Goal: Task Accomplishment & Management: Manage account settings

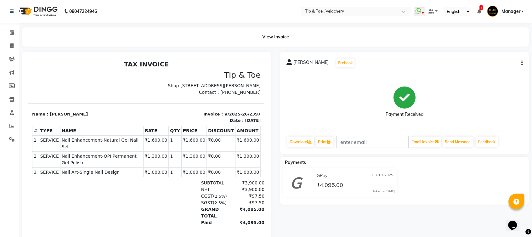
click at [83, 145] on span "Nail Enhancement-Natural Gel Nail Set" at bounding box center [102, 143] width 80 height 13
copy tr "Nail Enhancement-Natural Gel Nail Set"
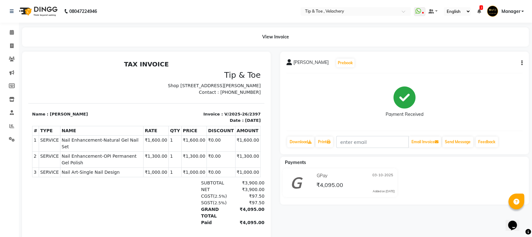
click at [93, 155] on span "Nail Enhancement-OPI Permanent Gel Polish" at bounding box center [102, 159] width 80 height 13
copy tr "Nail Enhancement-OPI Permanent Gel Polish"
click at [88, 169] on span "Nail Art-Single Nail Design" at bounding box center [102, 172] width 80 height 7
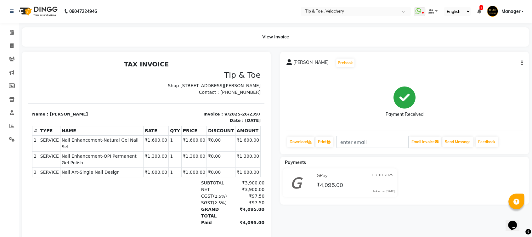
click at [87, 169] on span "Nail Art-Single Nail Design" at bounding box center [102, 172] width 80 height 7
copy span "Nail"
click at [75, 168] on td "SERVICE Nail Art-Single Nail Design" at bounding box center [101, 172] width 83 height 9
click at [74, 169] on span "Nail Art-Single Nail Design" at bounding box center [102, 172] width 80 height 7
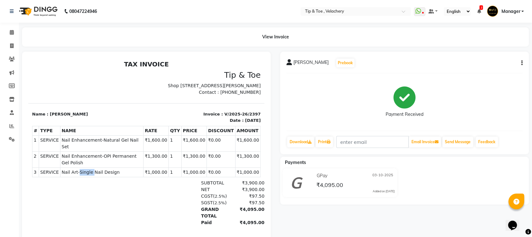
click at [74, 169] on span "Nail Art-Single Nail Design" at bounding box center [102, 172] width 80 height 7
copy tr "Nail Art-Single Nail Design"
drag, startPoint x: 11, startPoint y: 33, endPoint x: 42, endPoint y: 5, distance: 42.4
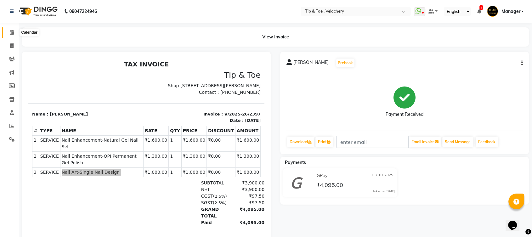
click at [10, 33] on icon at bounding box center [12, 32] width 4 height 5
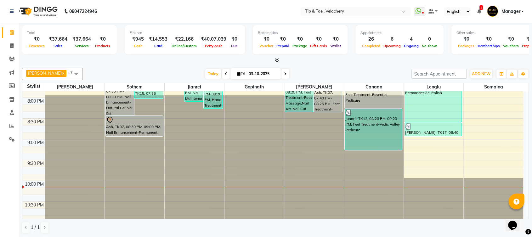
scroll to position [464, 0]
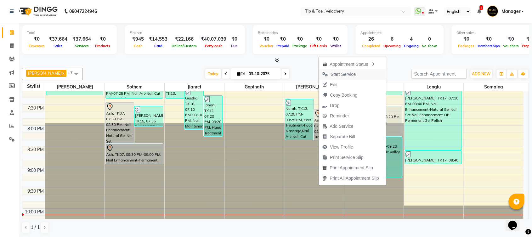
click at [342, 74] on span "Start Service" at bounding box center [342, 74] width 25 height 7
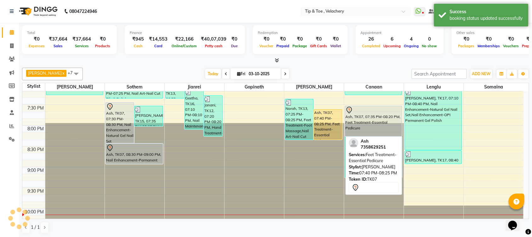
click at [330, 128] on div "Ash, TK07, 07:40 PM-08:25 PM, Feet Treatment-Essential Pedicure" at bounding box center [328, 124] width 28 height 30
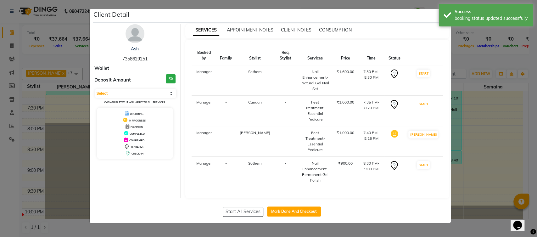
drag, startPoint x: 423, startPoint y: 97, endPoint x: 426, endPoint y: 90, distance: 7.5
click at [424, 100] on button "START" at bounding box center [423, 104] width 13 height 8
click at [425, 70] on button "START" at bounding box center [423, 74] width 13 height 8
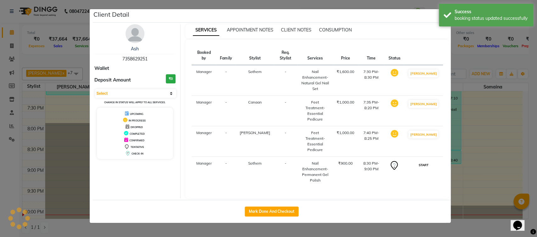
drag, startPoint x: 428, startPoint y: 147, endPoint x: 343, endPoint y: 158, distance: 85.7
click at [427, 161] on button "START" at bounding box center [423, 165] width 13 height 8
select select "1"
click at [277, 206] on button "Mark Done And Checkout" at bounding box center [272, 211] width 54 height 10
select select "5863"
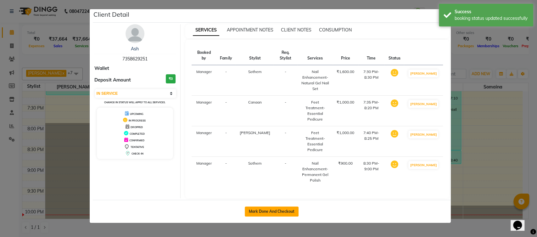
select select "service"
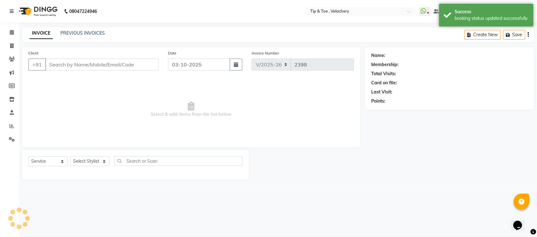
type input "7358629251"
select select "41035"
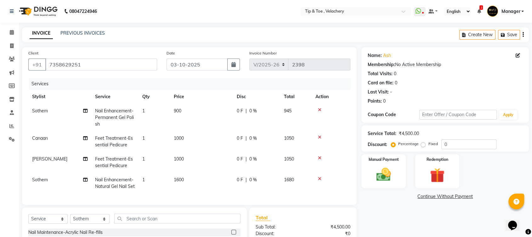
click at [123, 114] on td "Nail Enhancement-Permanent Gel Polish" at bounding box center [114, 117] width 47 height 27
select select "41035"
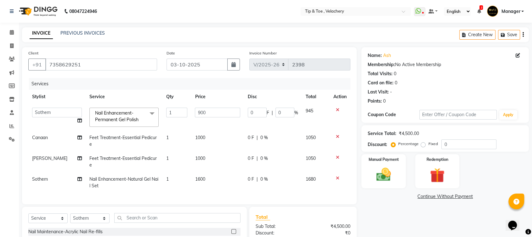
click at [125, 117] on span "Nail Enhancement-Permanent Gel Polish" at bounding box center [116, 116] width 43 height 12
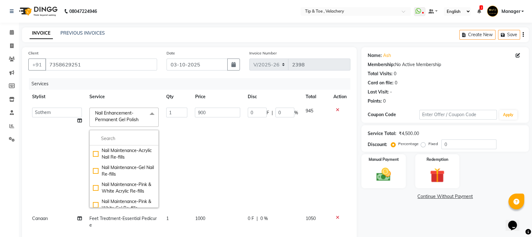
click at [244, 165] on td "0 F | 0 %" at bounding box center [273, 158] width 58 height 108
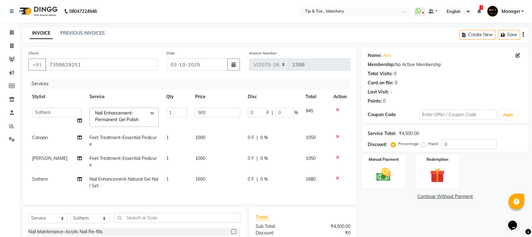
click at [116, 139] on span "Feet Treatment-Essential Pedicure" at bounding box center [122, 141] width 67 height 12
select select "41026"
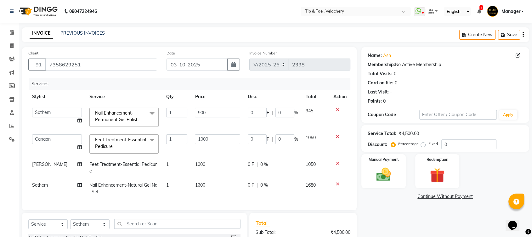
click at [116, 149] on span "Feet Treatment-Essential Pedicure x" at bounding box center [120, 144] width 55 height 14
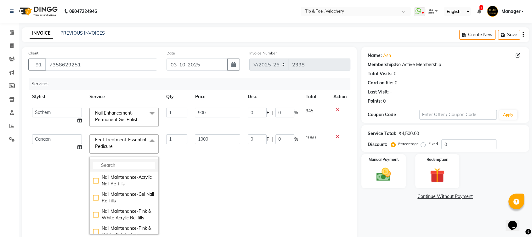
drag, startPoint x: 118, startPoint y: 166, endPoint x: 116, endPoint y: 164, distance: 3.2
click at [117, 166] on input "multiselect-search" at bounding box center [124, 165] width 62 height 7
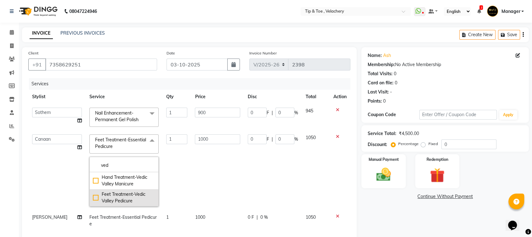
type input "ved"
click at [117, 199] on div "Feet Treatment-Vedic Valley Pedicure" at bounding box center [124, 197] width 62 height 13
checkbox input "true"
type input "1500"
click at [248, 172] on td "0 F | 0 %" at bounding box center [273, 171] width 58 height 80
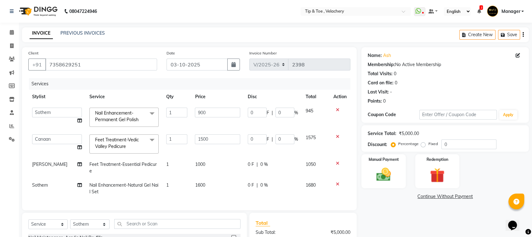
click at [136, 165] on span "Feet Treatment-Essential Pedicure" at bounding box center [122, 167] width 67 height 12
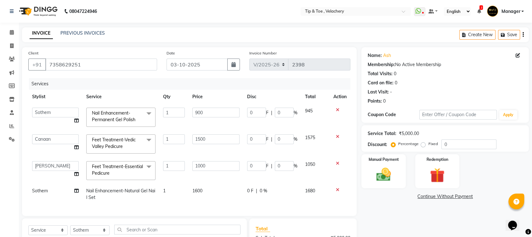
click at [122, 175] on span "Feet Treatment-Essential Pedicure x" at bounding box center [117, 170] width 55 height 14
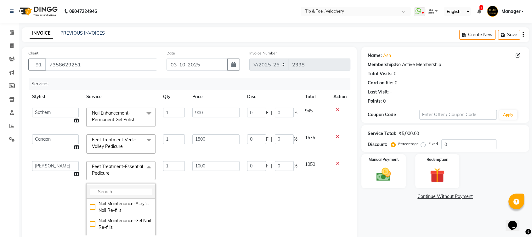
click at [111, 192] on input "multiselect-search" at bounding box center [121, 191] width 62 height 7
type input "vedi"
click at [122, 221] on div "Feet Treatment-Vedic Valley Pedicure" at bounding box center [121, 223] width 62 height 13
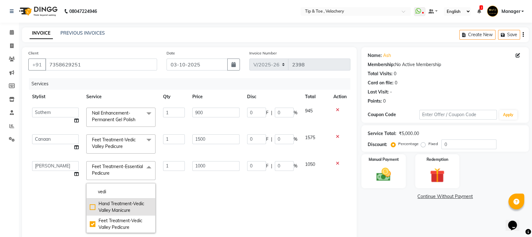
checkbox input "true"
type input "1500"
click at [206, 182] on td "1500" at bounding box center [215, 197] width 55 height 80
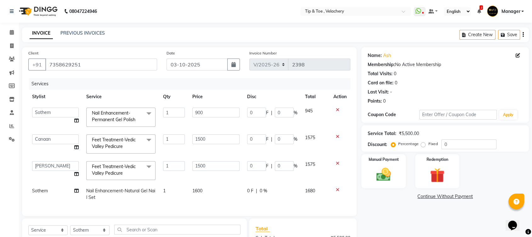
click at [129, 189] on span "Nail Enhancement-Natural Gel Nail Set" at bounding box center [120, 194] width 69 height 12
select select "41035"
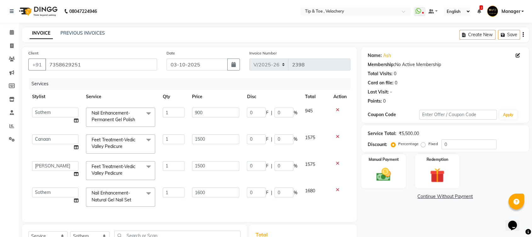
drag, startPoint x: 111, startPoint y: 199, endPoint x: 122, endPoint y: 211, distance: 16.0
click at [111, 199] on span "Nail Enhancement-Natural Gel Nail Set" at bounding box center [112, 196] width 40 height 12
click at [114, 216] on input "multiselect-search" at bounding box center [120, 218] width 62 height 7
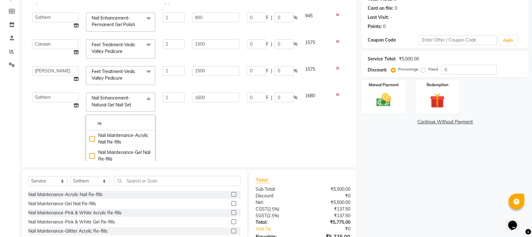
scroll to position [82, 0]
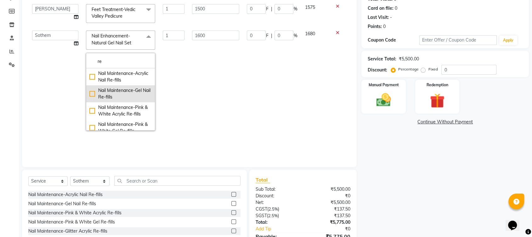
type input "re"
click at [113, 94] on div "Nail Maintenance-Gel Nail Re-fills" at bounding box center [120, 93] width 62 height 13
checkbox input "true"
type input "1150"
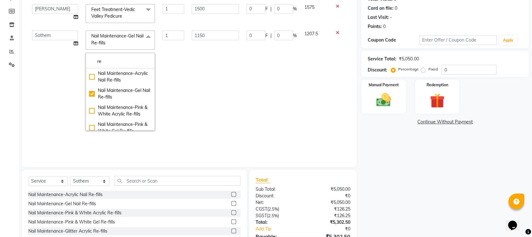
click at [304, 94] on td "1207.5" at bounding box center [314, 81] width 29 height 108
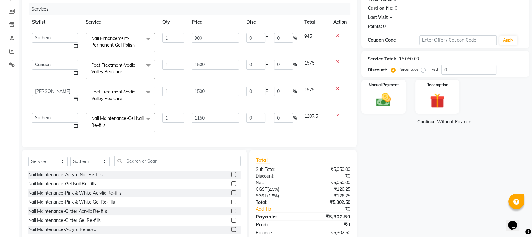
scroll to position [0, 0]
click at [151, 164] on input "text" at bounding box center [177, 161] width 126 height 10
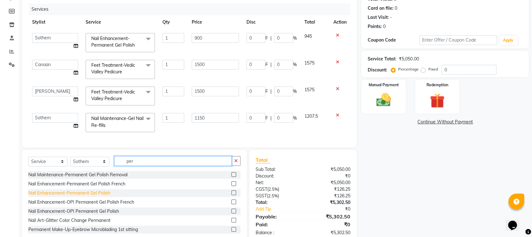
type input "per"
drag, startPoint x: 93, startPoint y: 199, endPoint x: 98, endPoint y: 187, distance: 13.3
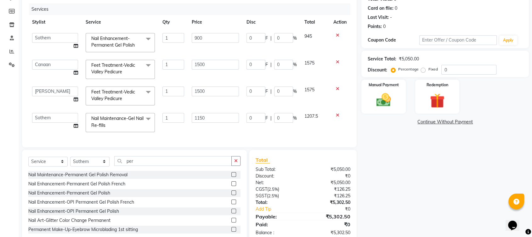
click at [93, 196] on div "Nail Enhancement-Permanent Gel Polish" at bounding box center [69, 193] width 82 height 7
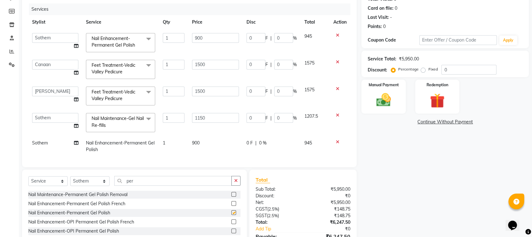
checkbox input "false"
click at [83, 182] on select "Select Stylist [PERSON_NAME] Gopinath Jianrei [PERSON_NAME] Manager [PERSON_NAM…" at bounding box center [89, 181] width 39 height 10
select select "41026"
click at [70, 176] on select "Select Stylist [PERSON_NAME] Gopinath Jianrei [PERSON_NAME] Manager [PERSON_NAM…" at bounding box center [89, 181] width 39 height 10
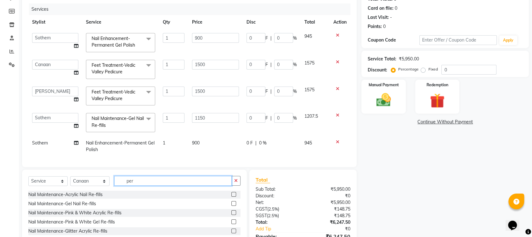
click at [139, 181] on input "per" at bounding box center [172, 181] width 117 height 10
type input "p"
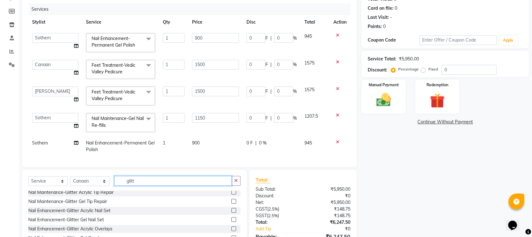
scroll to position [37, 0]
type input "glitt"
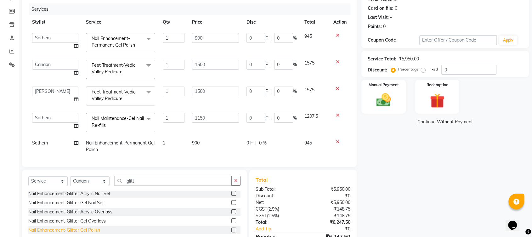
click at [93, 230] on div "Nail Enhancement-Glitter Gel Polish" at bounding box center [64, 230] width 72 height 7
checkbox input "false"
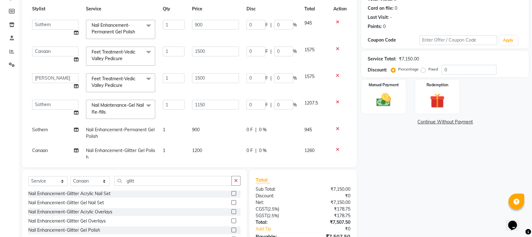
scroll to position [26, 0]
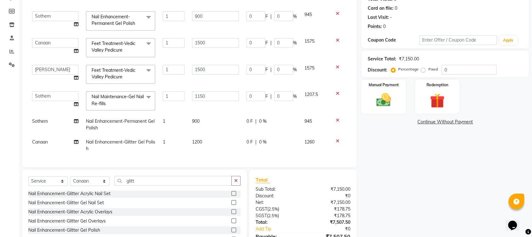
click at [109, 94] on span "Nail Maintenance-Gel Nail Re-fills" at bounding box center [118, 100] width 52 height 12
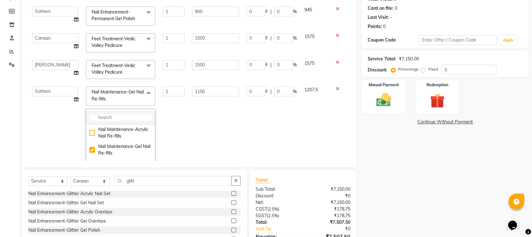
click at [110, 116] on input "multiselect-search" at bounding box center [120, 117] width 62 height 7
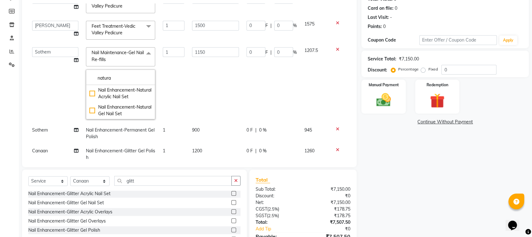
scroll to position [79, 0]
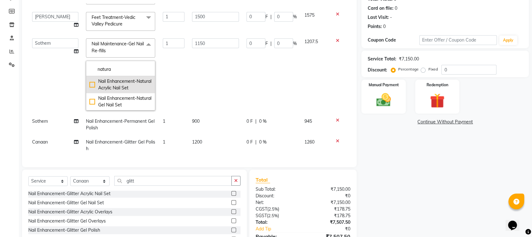
type input "natura"
click at [125, 82] on div "Nail Enhancement-Natural Acrylic Nail Set" at bounding box center [120, 84] width 62 height 13
type input "1500"
checkbox input "true"
click at [252, 66] on td "0 F | 0 %" at bounding box center [272, 75] width 58 height 80
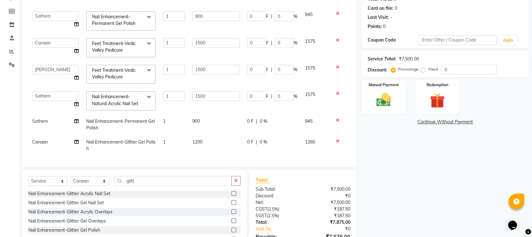
scroll to position [10, 0]
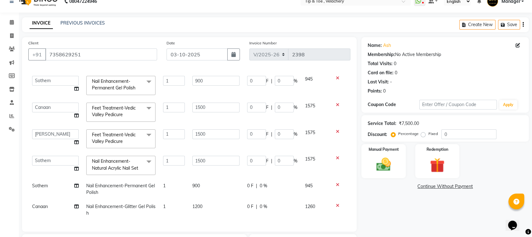
click at [111, 183] on span "Nail Enhancement-Permanent Gel Polish" at bounding box center [120, 189] width 69 height 12
select select "41035"
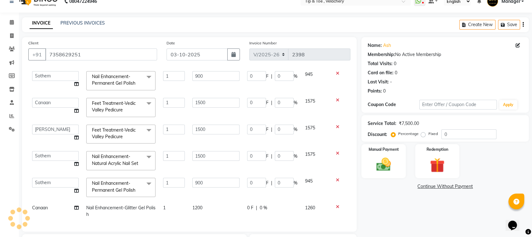
scroll to position [32, 0]
click at [117, 185] on span "Nail Enhancement-Permanent Gel Polish" at bounding box center [113, 185] width 43 height 12
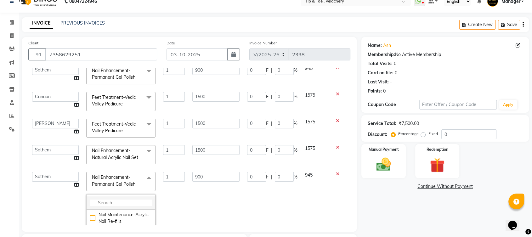
click at [110, 205] on input "multiselect-search" at bounding box center [121, 202] width 62 height 7
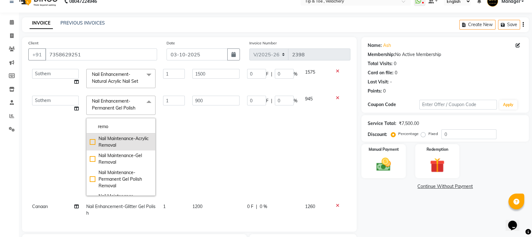
type input "remo"
drag, startPoint x: 119, startPoint y: 136, endPoint x: 226, endPoint y: 135, distance: 107.0
click at [119, 136] on div "Nail Maintenance-Acrylic Removal" at bounding box center [121, 141] width 62 height 13
checkbox input "true"
click at [270, 136] on td "0 F | 0 %" at bounding box center [272, 146] width 58 height 108
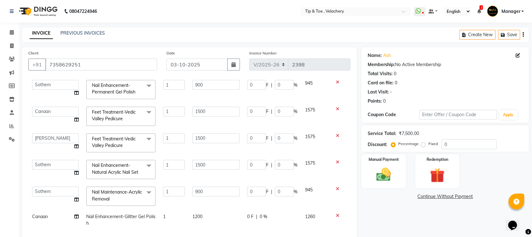
scroll to position [109, 0]
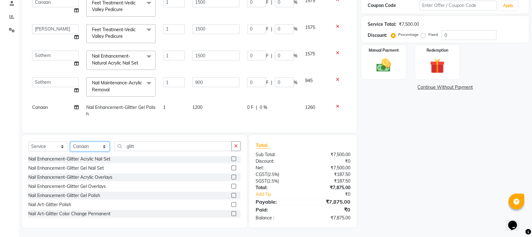
click at [87, 149] on select "Select Stylist [PERSON_NAME] Gopinath Jianrei [PERSON_NAME] Manager [PERSON_NAM…" at bounding box center [89, 147] width 39 height 10
select select "41027"
click at [70, 142] on select "Select Stylist [PERSON_NAME] Gopinath Jianrei [PERSON_NAME] Manager [PERSON_NAM…" at bounding box center [89, 147] width 39 height 10
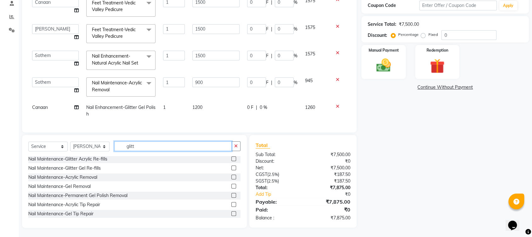
drag, startPoint x: 147, startPoint y: 144, endPoint x: 82, endPoint y: 142, distance: 64.2
click at [82, 142] on div "Select Service Product Membership Package Voucher Prepaid Gift Card Select Styl…" at bounding box center [134, 148] width 212 height 15
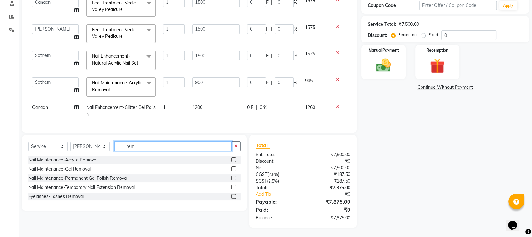
scroll to position [0, 0]
type input "remo"
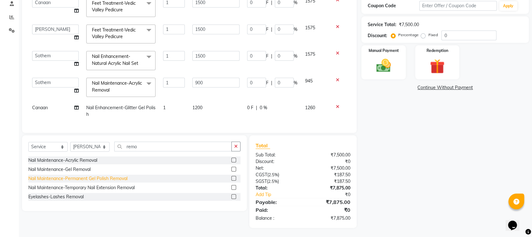
click at [93, 180] on div "Nail Maintenance-Permanent Gel Polish Removal" at bounding box center [77, 178] width 99 height 7
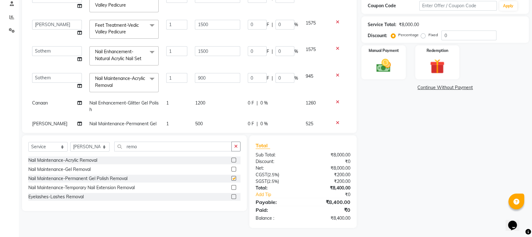
checkbox input "false"
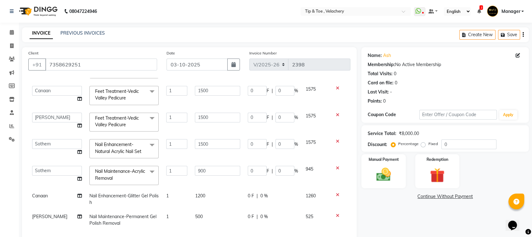
scroll to position [109, 0]
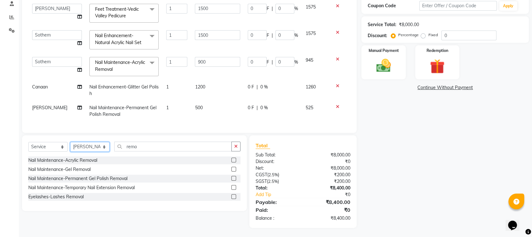
click at [82, 146] on select "Select Stylist [PERSON_NAME] Gopinath Jianrei [PERSON_NAME] Manager [PERSON_NAM…" at bounding box center [89, 147] width 39 height 10
select select "41026"
click at [70, 142] on select "Select Stylist [PERSON_NAME] Gopinath Jianrei [PERSON_NAME] Manager [PERSON_NAM…" at bounding box center [89, 147] width 39 height 10
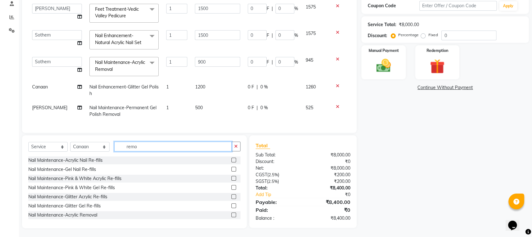
drag, startPoint x: 147, startPoint y: 147, endPoint x: 145, endPoint y: 144, distance: 3.3
click at [147, 147] on input "remo" at bounding box center [172, 147] width 117 height 10
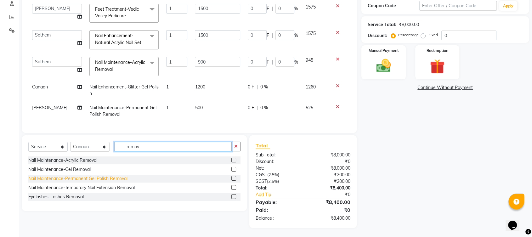
type input "remov"
click at [101, 178] on div "Nail Maintenance-Permanent Gel Polish Removal" at bounding box center [77, 178] width 99 height 7
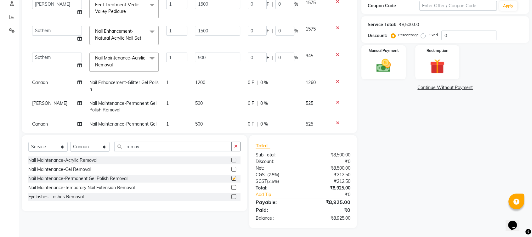
checkbox input "false"
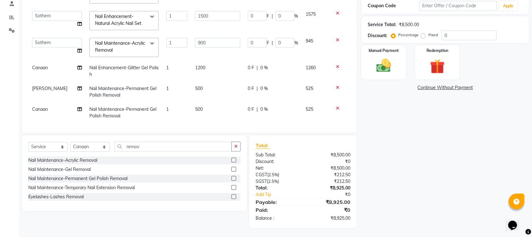
scroll to position [74, 0]
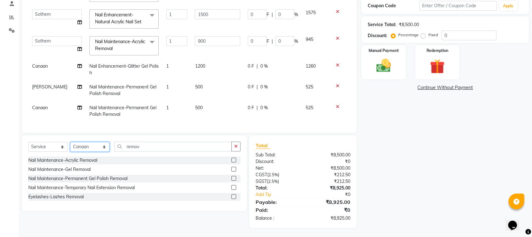
click at [91, 149] on select "Select Stylist [PERSON_NAME] Gopinath Jianrei [PERSON_NAME] Manager [PERSON_NAM…" at bounding box center [89, 147] width 39 height 10
select select "56374"
click at [70, 142] on select "Select Stylist [PERSON_NAME] Gopinath Jianrei [PERSON_NAME] Manager [PERSON_NAM…" at bounding box center [89, 147] width 39 height 10
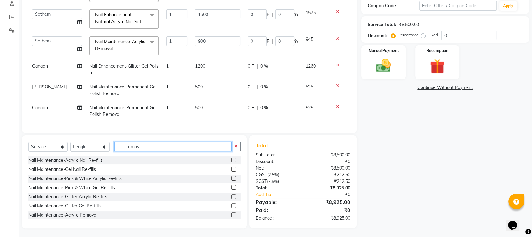
click at [149, 146] on input "remov" at bounding box center [172, 147] width 117 height 10
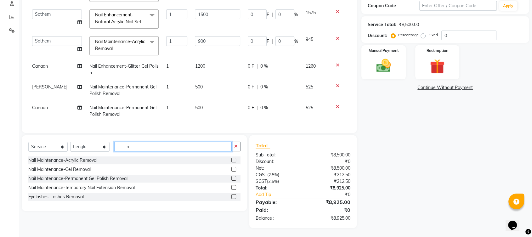
type input "r"
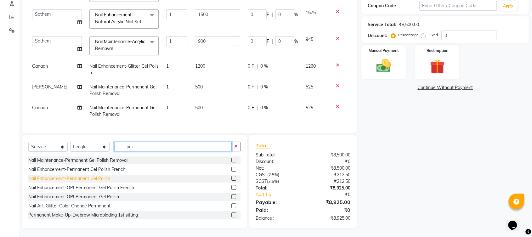
type input "per"
click at [92, 180] on div "Nail Enhancement-Permanent Gel Polish" at bounding box center [69, 178] width 82 height 7
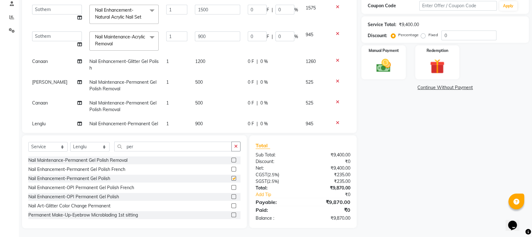
checkbox input "false"
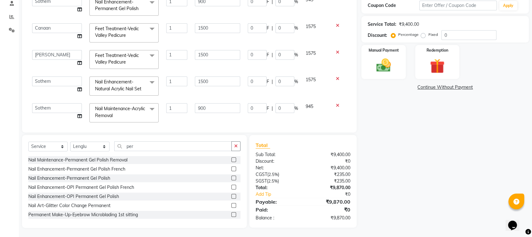
scroll to position [0, 0]
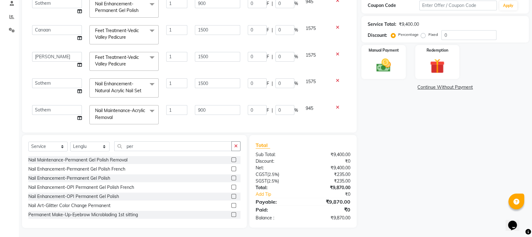
click at [531, 48] on div "Name: Ash Membership: No Active Membership Total Visits: 0 Card on file: 0 Last…" at bounding box center [447, 83] width 172 height 290
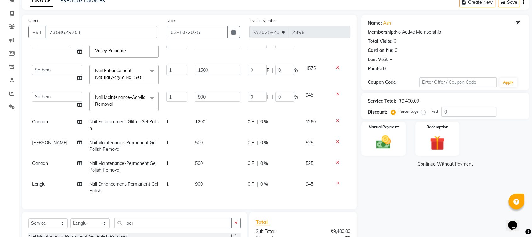
scroll to position [95, 0]
drag, startPoint x: 215, startPoint y: 134, endPoint x: 111, endPoint y: 105, distance: 107.7
click at [208, 136] on td "500" at bounding box center [217, 146] width 53 height 21
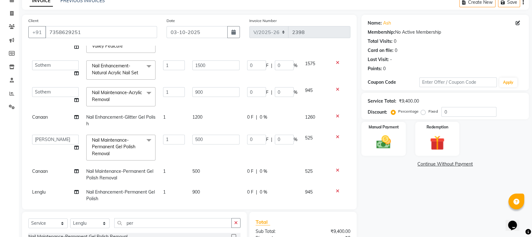
click at [401, 192] on div "Name: Ash Membership: No Active Membership Total Visits: 0 Card on file: 0 Last…" at bounding box center [447, 160] width 172 height 290
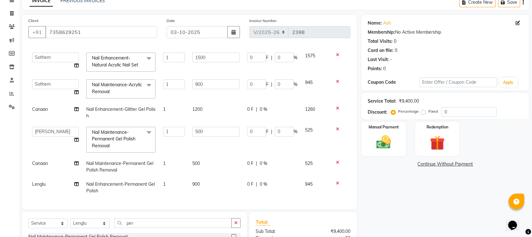
scroll to position [109, 0]
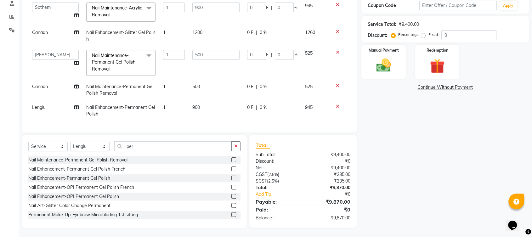
drag, startPoint x: 435, startPoint y: 170, endPoint x: 323, endPoint y: 132, distance: 118.2
click at [435, 170] on div "Name: Ash Membership: No Active Membership Total Visits: 0 Card on file: 0 Last…" at bounding box center [447, 83] width 172 height 290
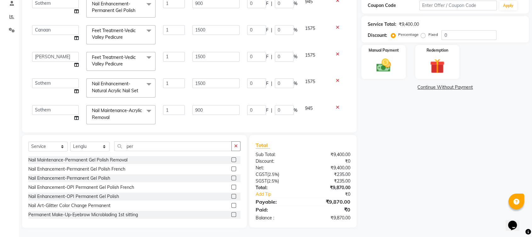
scroll to position [0, 0]
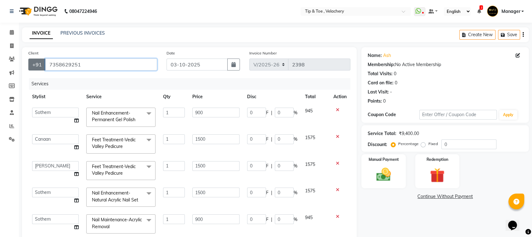
drag, startPoint x: 95, startPoint y: 63, endPoint x: 536, endPoint y: 202, distance: 463.1
click at [33, 66] on div "[PHONE_NUMBER]" at bounding box center [92, 65] width 129 height 12
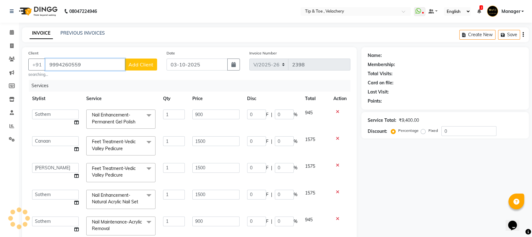
type input "9994260559"
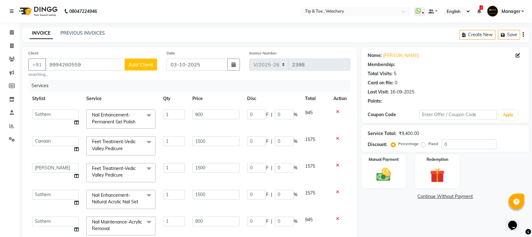
click at [448, 156] on div "Name: [PERSON_NAME] Membership: Total Visits: 5 Card on file: 0 Last Visit: [DA…" at bounding box center [447, 193] width 172 height 292
type input "180"
type input "20"
type input "300"
type input "20"
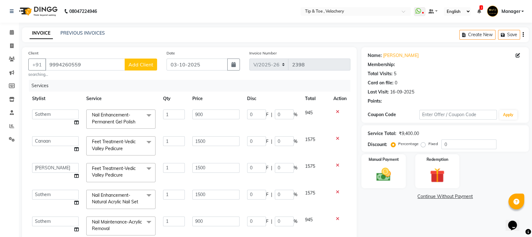
type input "300"
type input "20"
type input "300"
type input "20"
type input "180"
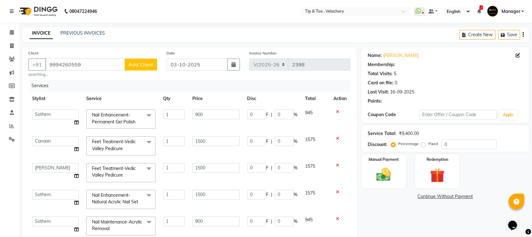
type input "20"
type input "100"
type input "20"
select select "1: Object"
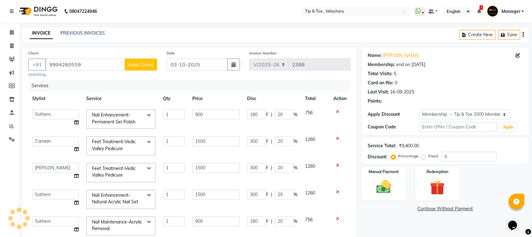
scroll to position [111, 0]
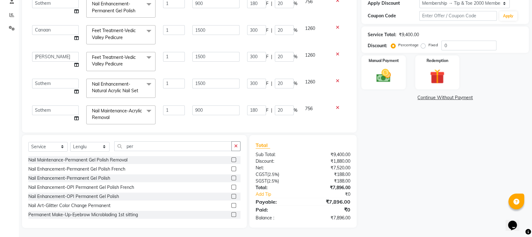
type input "20"
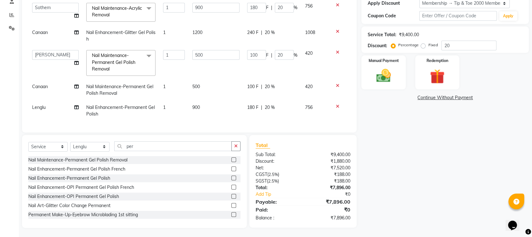
scroll to position [107, 0]
click at [432, 150] on div "Name: [PERSON_NAME] Membership: end on [DATE] Total Visits: 5 Card on file: 0 L…" at bounding box center [447, 82] width 172 height 292
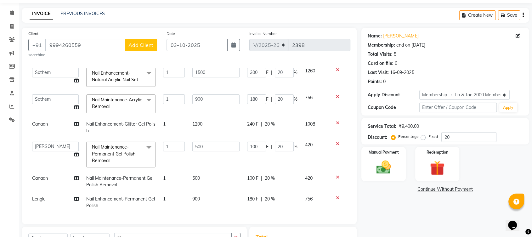
scroll to position [111, 0]
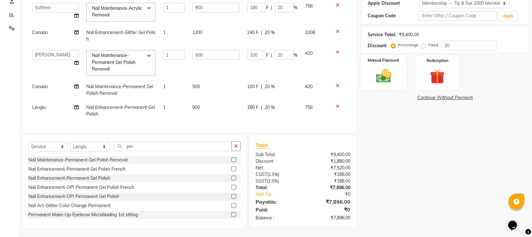
click at [386, 69] on img at bounding box center [383, 76] width 25 height 18
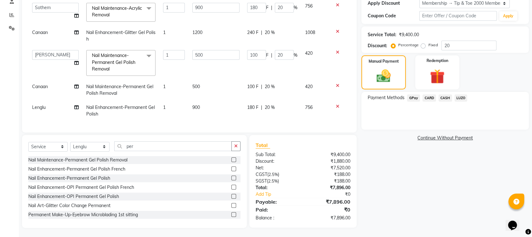
scroll to position [107, 0]
drag, startPoint x: 330, startPoint y: 98, endPoint x: 389, endPoint y: 127, distance: 66.0
click at [336, 104] on icon at bounding box center [337, 106] width 3 height 4
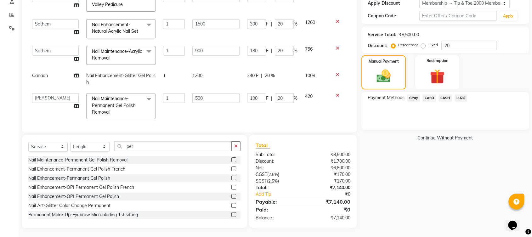
scroll to position [87, 0]
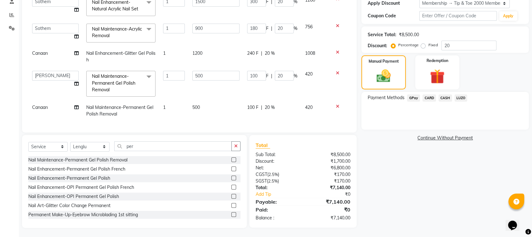
click at [432, 101] on div "CARD" at bounding box center [428, 98] width 16 height 8
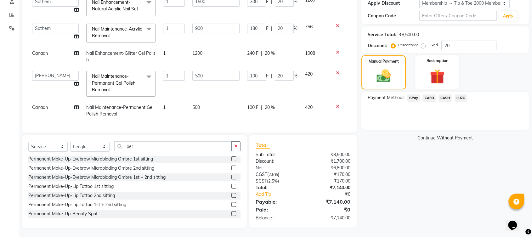
click at [427, 96] on span "CARD" at bounding box center [429, 97] width 14 height 7
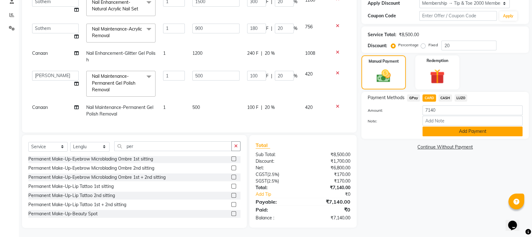
click at [441, 133] on button "Add Payment" at bounding box center [472, 131] width 100 height 10
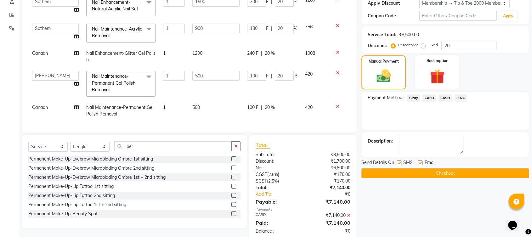
scroll to position [124, 0]
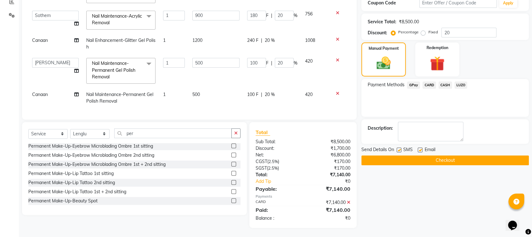
click at [420, 149] on label at bounding box center [419, 150] width 5 height 5
click at [420, 149] on input "checkbox" at bounding box center [419, 150] width 4 height 4
checkbox input "false"
click at [438, 159] on button "Checkout" at bounding box center [444, 160] width 167 height 10
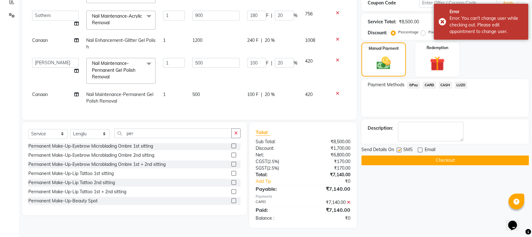
scroll to position [0, 0]
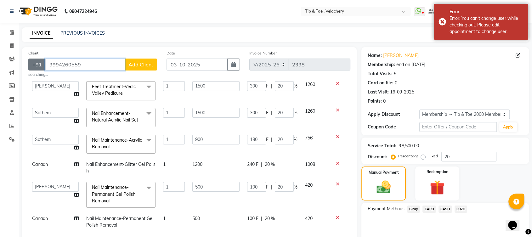
drag, startPoint x: 86, startPoint y: 65, endPoint x: 38, endPoint y: 67, distance: 47.5
click at [40, 69] on div "[PHONE_NUMBER] Add Client" at bounding box center [92, 65] width 129 height 12
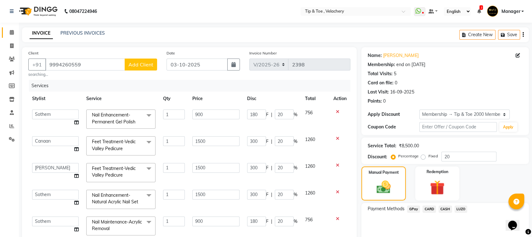
click at [13, 32] on icon at bounding box center [12, 32] width 4 height 5
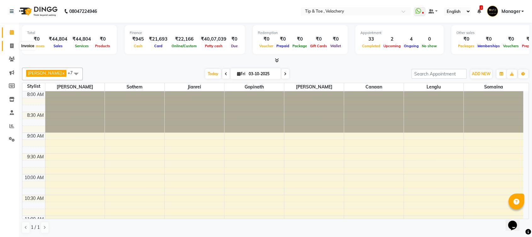
click at [9, 43] on span at bounding box center [11, 45] width 11 height 7
select select "service"
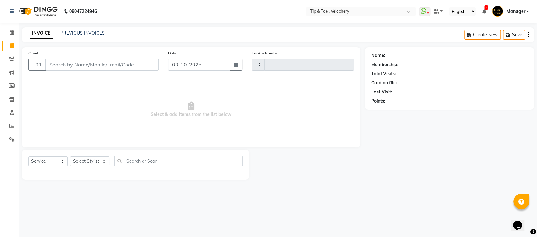
type input "2399"
select select "5863"
click at [13, 121] on link "Reports" at bounding box center [9, 126] width 15 height 10
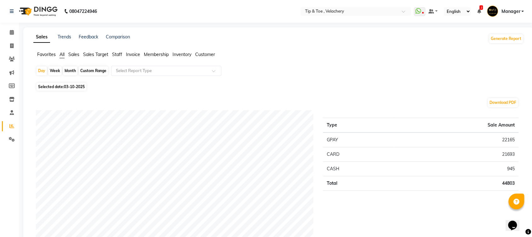
click at [117, 54] on span "Staff" at bounding box center [117, 55] width 10 height 6
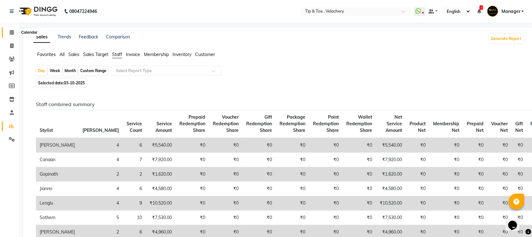
click at [14, 32] on icon at bounding box center [12, 32] width 4 height 5
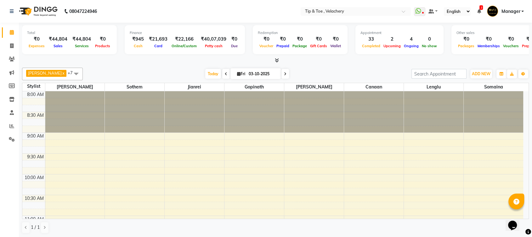
drag, startPoint x: 278, startPoint y: 74, endPoint x: 342, endPoint y: 90, distance: 66.1
click at [281, 74] on span at bounding box center [285, 74] width 8 height 10
type input "04-10-2025"
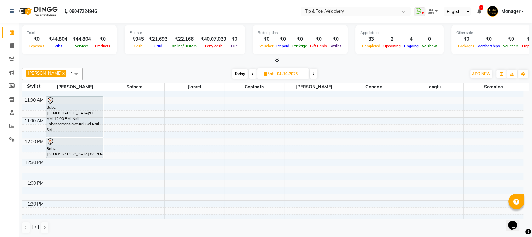
scroll to position [231, 0]
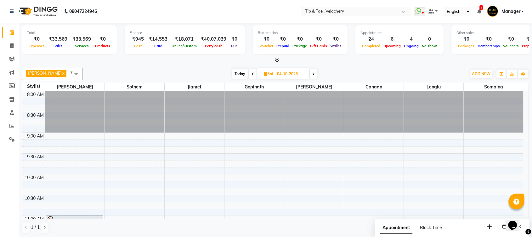
scroll to position [220, 0]
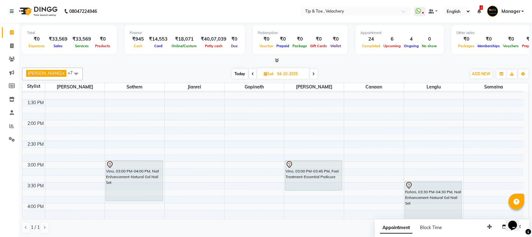
click at [242, 72] on div "Today Sat 04-10-2025" at bounding box center [274, 73] width 87 height 9
click at [232, 73] on span "Today" at bounding box center [240, 74] width 16 height 10
type input "03-10-2025"
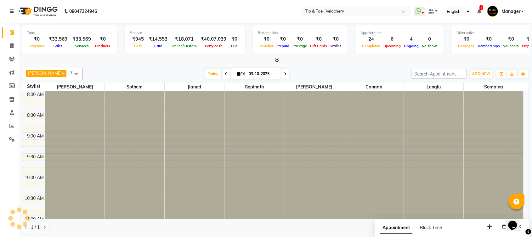
scroll to position [492, 0]
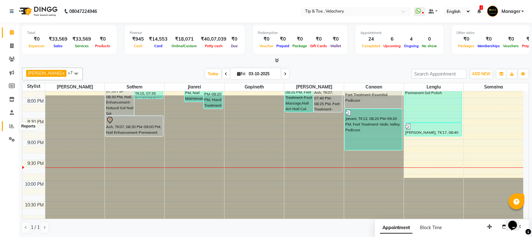
drag, startPoint x: 14, startPoint y: 124, endPoint x: 18, endPoint y: 119, distance: 6.7
click at [14, 124] on icon at bounding box center [11, 126] width 5 height 5
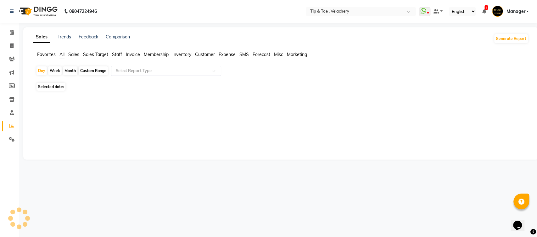
drag, startPoint x: 120, startPoint y: 53, endPoint x: 118, endPoint y: 56, distance: 4.0
click at [120, 53] on span "Staff" at bounding box center [117, 55] width 10 height 6
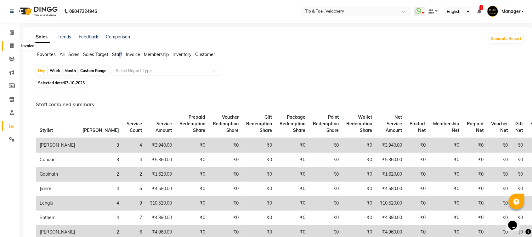
click at [8, 46] on span at bounding box center [11, 45] width 11 height 7
select select "service"
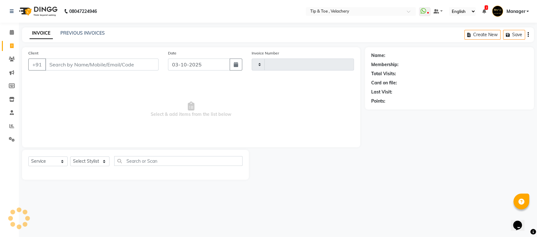
type input "2398"
select select "5863"
click at [86, 34] on link "PREVIOUS INVOICES" at bounding box center [82, 33] width 44 height 6
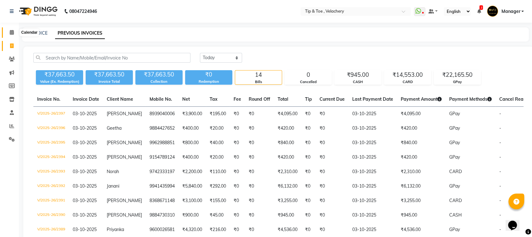
click at [11, 29] on span at bounding box center [11, 32] width 11 height 7
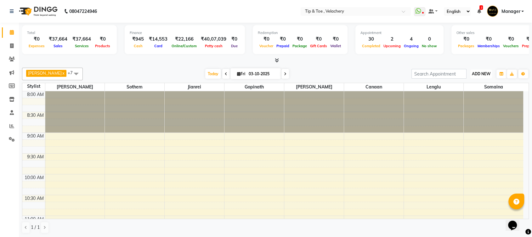
click at [476, 72] on span "ADD NEW" at bounding box center [481, 73] width 19 height 5
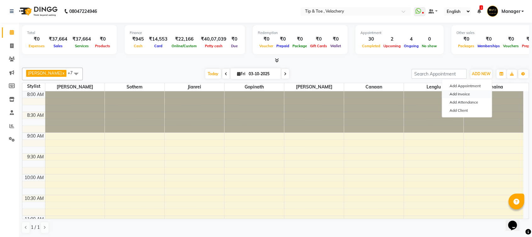
click at [457, 93] on link "Add Invoice" at bounding box center [467, 94] width 50 height 8
select select "5863"
select select "service"
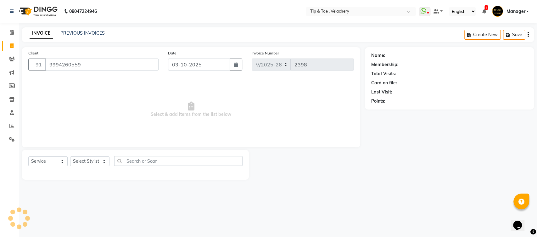
type input "9994260559"
select select "1: Object"
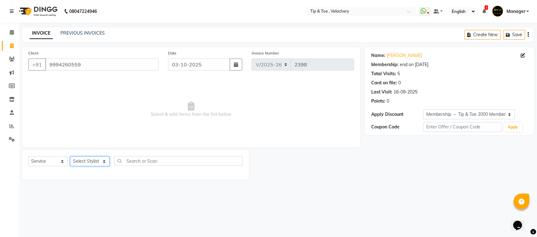
click at [85, 158] on select "Select Stylist [PERSON_NAME] Gopinath Jianrei [PERSON_NAME] Manager [PERSON_NAM…" at bounding box center [89, 161] width 39 height 10
select select "41027"
click at [70, 156] on select "Select Stylist [PERSON_NAME] Gopinath Jianrei [PERSON_NAME] Manager [PERSON_NAM…" at bounding box center [89, 161] width 39 height 10
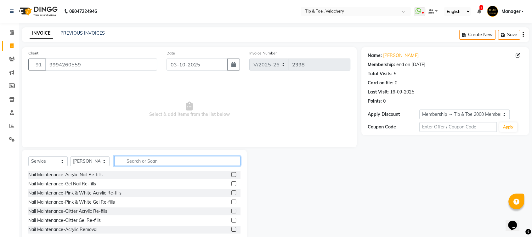
click at [132, 161] on input "text" at bounding box center [177, 161] width 126 height 10
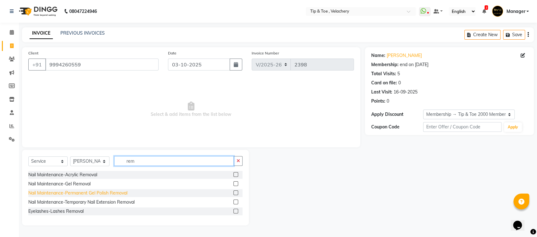
type input "rem"
click at [109, 191] on div "Nail Maintenance-Permanent Gel Polish Removal" at bounding box center [77, 193] width 99 height 7
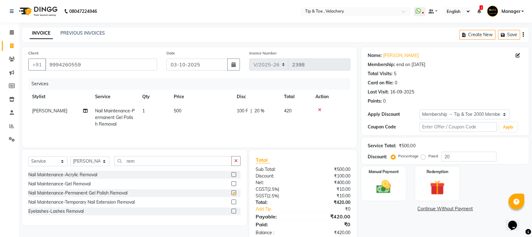
checkbox input "false"
drag, startPoint x: 148, startPoint y: 162, endPoint x: 88, endPoint y: 162, distance: 60.4
click at [88, 162] on div "Select Service Product Membership Package Voucher Prepaid Gift Card Select Styl…" at bounding box center [134, 163] width 212 height 15
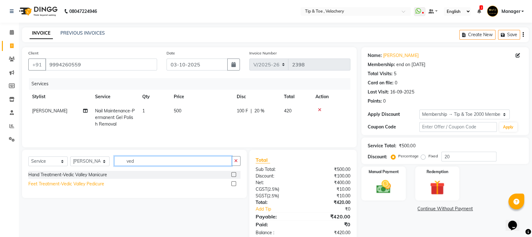
type input "ved"
click at [94, 183] on div "Feet Treatment-Vedic Valley Pedicure" at bounding box center [66, 184] width 76 height 7
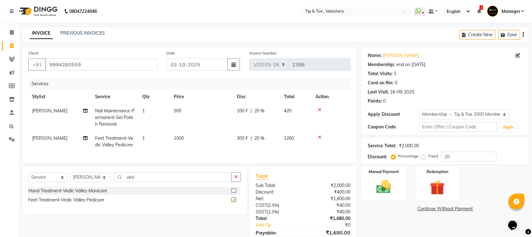
checkbox input "false"
click at [92, 182] on select "Select Stylist [PERSON_NAME] Gopinath Jianrei [PERSON_NAME] Manager [PERSON_NAM…" at bounding box center [89, 177] width 39 height 10
select select "41035"
click at [70, 178] on select "Select Stylist [PERSON_NAME] Gopinath Jianrei [PERSON_NAME] Manager [PERSON_NAM…" at bounding box center [89, 177] width 39 height 10
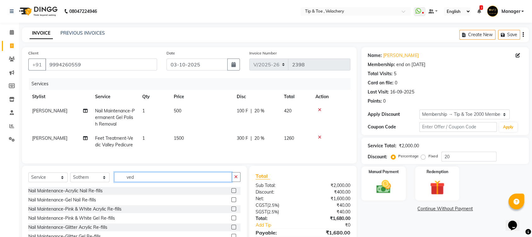
click at [143, 182] on input "ved" at bounding box center [172, 177] width 117 height 10
type input "v"
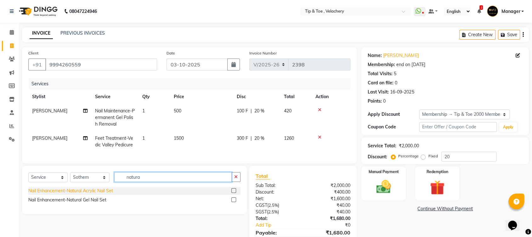
type input "natura"
drag, startPoint x: 93, startPoint y: 197, endPoint x: 97, endPoint y: 189, distance: 8.6
click at [93, 194] on div "Nail Enhancement-Natural Acrylic Nail Set" at bounding box center [70, 191] width 85 height 7
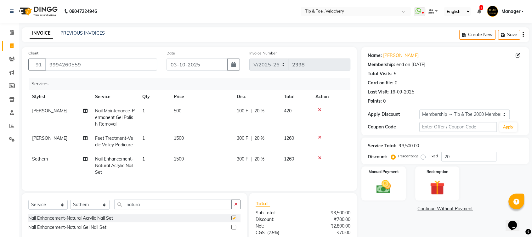
checkbox input "false"
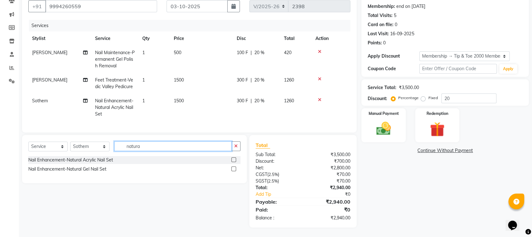
drag, startPoint x: 150, startPoint y: 144, endPoint x: 106, endPoint y: 149, distance: 44.1
click at [106, 149] on div "Select Service Product Membership Package Voucher Prepaid Gift Card Select Styl…" at bounding box center [134, 148] width 212 height 15
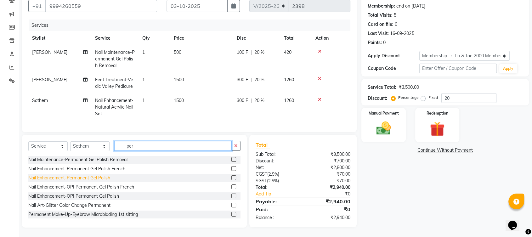
type input "per"
click at [103, 178] on div "Nail Enhancement-Permanent Gel Polish" at bounding box center [69, 178] width 82 height 7
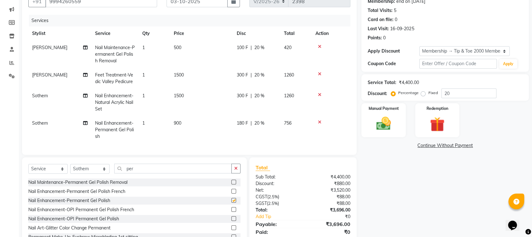
checkbox input "false"
drag, startPoint x: 141, startPoint y: 173, endPoint x: 97, endPoint y: 175, distance: 44.1
click at [97, 175] on div "Select Service Product Membership Package Voucher Prepaid Gift Card Select Styl…" at bounding box center [134, 171] width 212 height 15
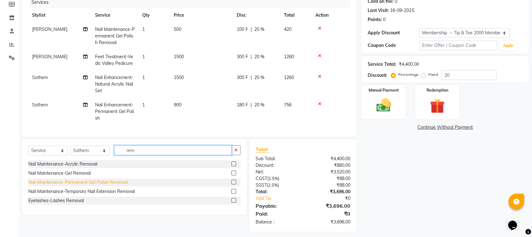
scroll to position [91, 0]
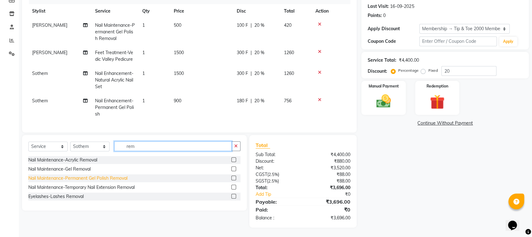
type input "rem"
click at [97, 178] on div "Nail Maintenance-Permanent Gel Polish Removal" at bounding box center [77, 178] width 99 height 7
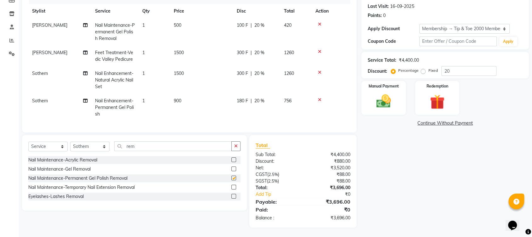
checkbox input "false"
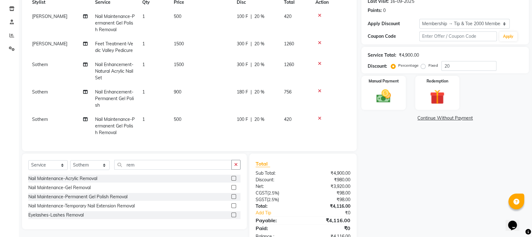
scroll to position [9, 0]
click at [91, 164] on select "Select Stylist [PERSON_NAME] Gopinath Jianrei [PERSON_NAME] Manager [PERSON_NAM…" at bounding box center [89, 165] width 39 height 10
select select "41026"
click at [70, 160] on select "Select Stylist [PERSON_NAME] Gopinath Jianrei [PERSON_NAME] Manager [PERSON_NAM…" at bounding box center [89, 165] width 39 height 10
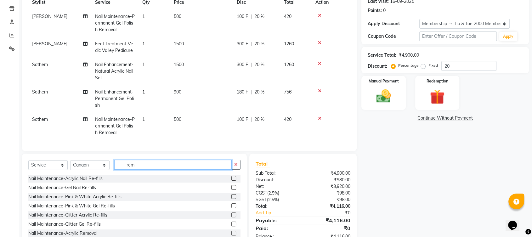
click at [136, 162] on input "rem" at bounding box center [172, 165] width 117 height 10
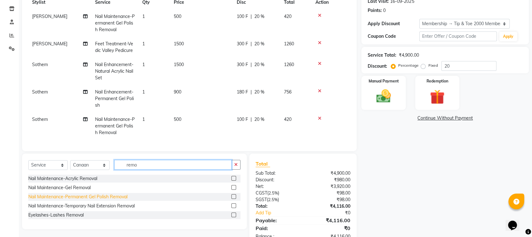
type input "remo"
click at [109, 197] on div "Nail Maintenance-Permanent Gel Polish Removal" at bounding box center [77, 196] width 99 height 7
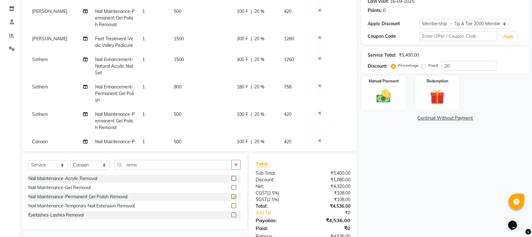
checkbox input "false"
drag, startPoint x: 144, startPoint y: 159, endPoint x: 91, endPoint y: 163, distance: 53.9
click at [91, 163] on div "Select Service Product Membership Package Voucher Prepaid Gift Card Select Styl…" at bounding box center [134, 192] width 225 height 76
drag, startPoint x: 151, startPoint y: 166, endPoint x: 83, endPoint y: 170, distance: 68.1
click at [83, 170] on div "Select Service Product Membership Package Voucher Prepaid Gift Card Select Styl…" at bounding box center [134, 167] width 212 height 15
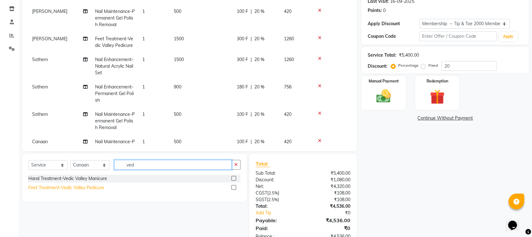
type input "ved"
click at [99, 188] on div "Feet Treatment-Vedic Valley Pedicure" at bounding box center [66, 187] width 76 height 7
checkbox input "false"
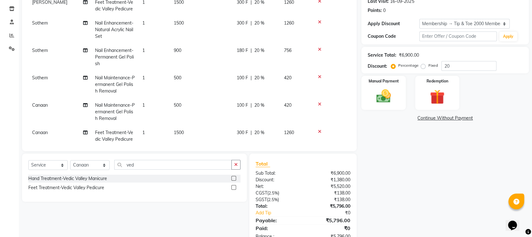
scroll to position [57, 0]
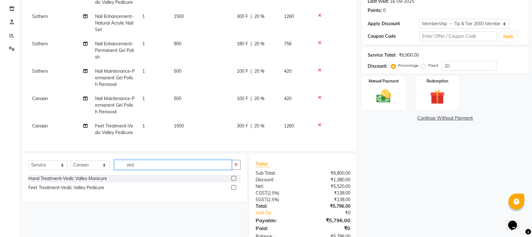
click at [148, 164] on input "ved" at bounding box center [172, 165] width 117 height 10
type input "v"
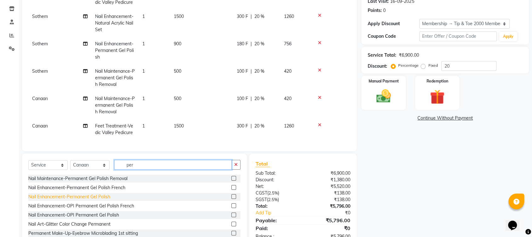
type input "per"
click at [85, 197] on div "Nail Enhancement-Permanent Gel Polish" at bounding box center [69, 196] width 82 height 7
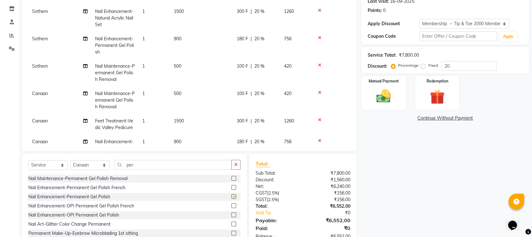
checkbox input "false"
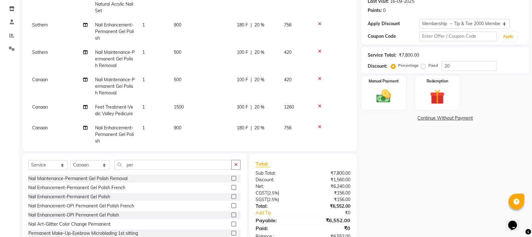
scroll to position [84, 0]
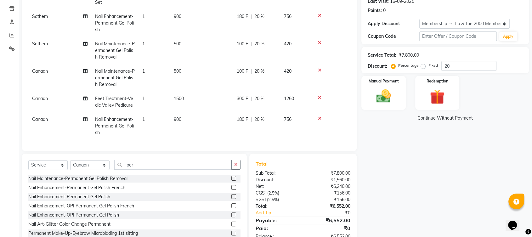
click at [115, 120] on span "Nail Enhancement-Permanent Gel Polish" at bounding box center [114, 125] width 39 height 19
select select "41026"
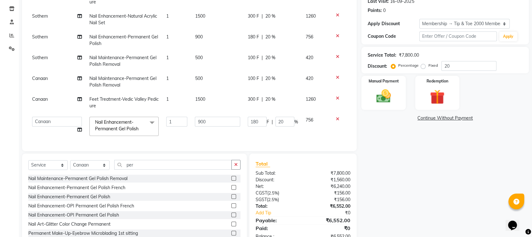
scroll to position [50, 0]
click at [111, 120] on span "Nail Enhancement-Permanent Gel Polish x" at bounding box center [120, 126] width 55 height 14
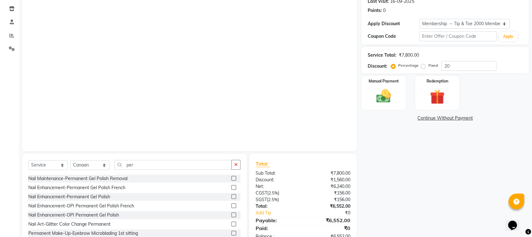
scroll to position [183, 0]
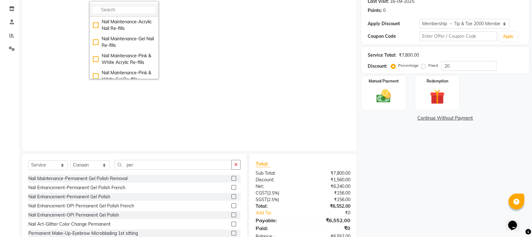
click at [121, 11] on input "multiselect-search" at bounding box center [124, 10] width 62 height 7
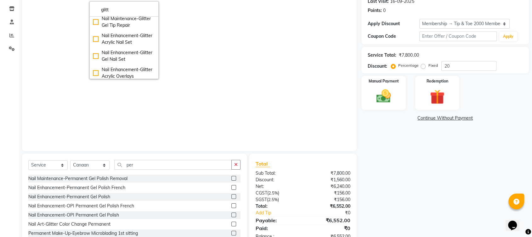
type input "glitt"
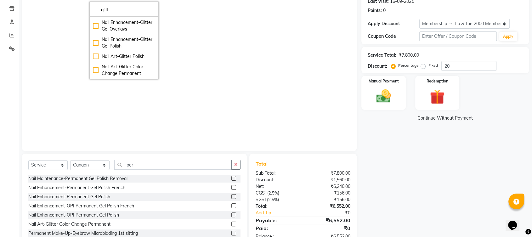
scroll to position [124, 0]
click at [124, 40] on div "Nail Enhancement-Glitter Gel Polish" at bounding box center [124, 42] width 62 height 13
checkbox input "true"
type input "1200"
type input "240"
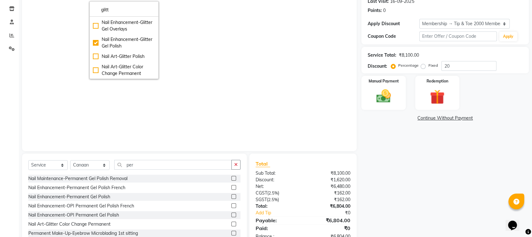
click at [278, 89] on div "Services Stylist Service Qty Price Disc Total Action Afroz Nail Maintenance-Per…" at bounding box center [189, 65] width 322 height 157
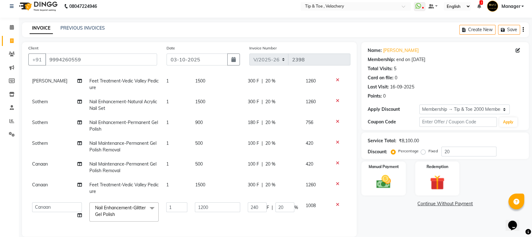
scroll to position [109, 0]
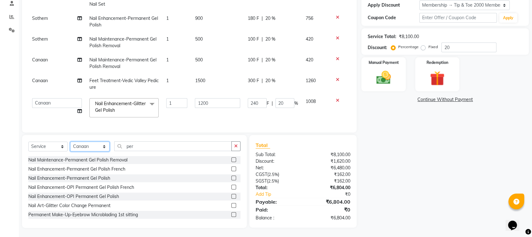
click at [88, 145] on select "Select Stylist [PERSON_NAME] Gopinath Jianrei [PERSON_NAME] Manager [PERSON_NAM…" at bounding box center [89, 147] width 39 height 10
select select "56374"
click at [70, 142] on select "Select Stylist [PERSON_NAME] Gopinath Jianrei [PERSON_NAME] Manager [PERSON_NAM…" at bounding box center [89, 147] width 39 height 10
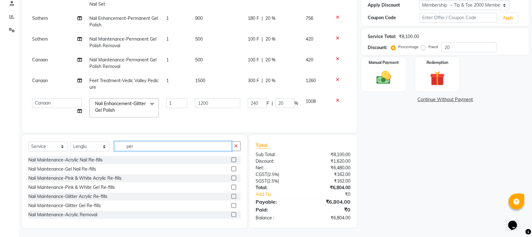
click at [138, 148] on input "per" at bounding box center [172, 146] width 117 height 10
type input "p"
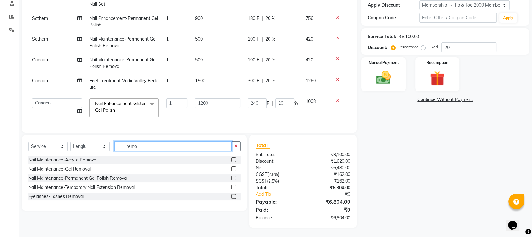
scroll to position [109, 0]
type input "remo"
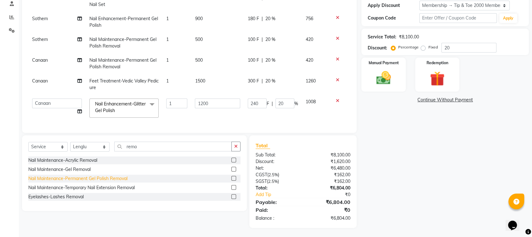
drag, startPoint x: 103, startPoint y: 178, endPoint x: 98, endPoint y: 103, distance: 75.4
click at [103, 177] on div "Nail Maintenance-Permanent Gel Polish Removal" at bounding box center [77, 178] width 99 height 7
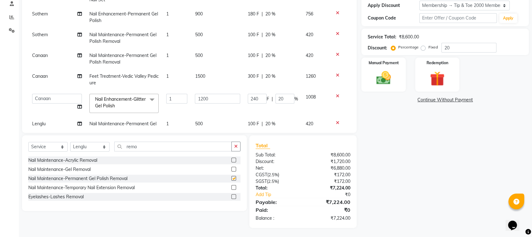
checkbox input "false"
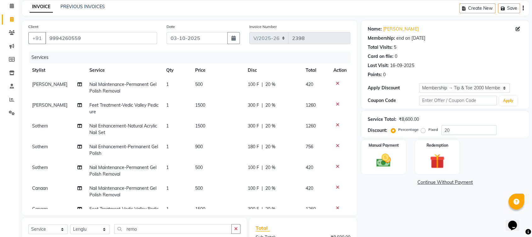
scroll to position [0, 0]
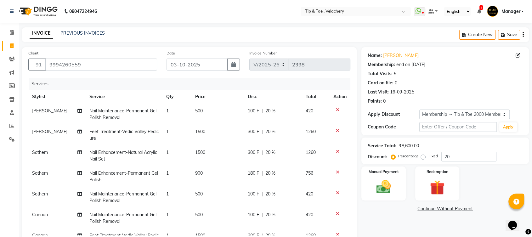
click at [122, 194] on span "Nail Maintenance-Permanent Gel Polish Removal" at bounding box center [122, 197] width 67 height 12
select select "41035"
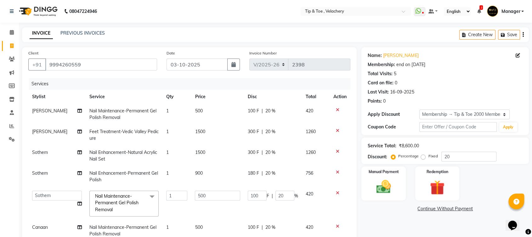
click at [116, 205] on span "Nail Maintenance-Permanent Gel Polish Removal" at bounding box center [116, 202] width 43 height 19
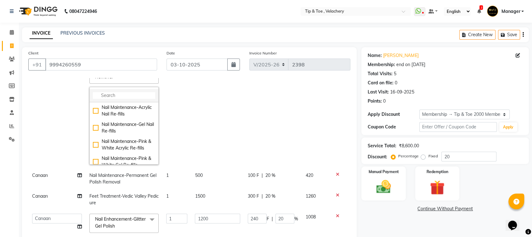
click at [118, 97] on input "multiselect-search" at bounding box center [124, 95] width 62 height 7
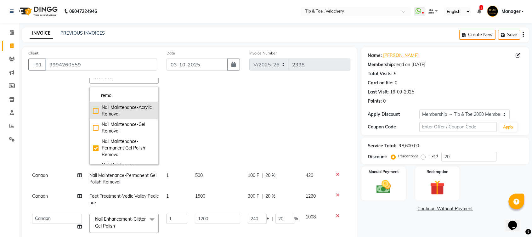
type input "remo"
drag, startPoint x: 115, startPoint y: 113, endPoint x: 119, endPoint y: 110, distance: 3.8
click at [115, 112] on div "Nail Maintenance-Acrylic Removal" at bounding box center [124, 110] width 62 height 13
checkbox input "true"
checkbox input "false"
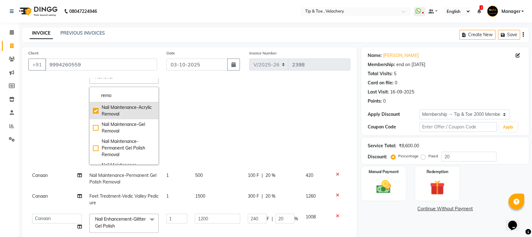
type input "900"
type input "180"
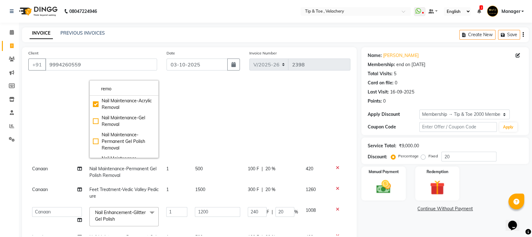
click at [255, 102] on td "180 F | 20 %" at bounding box center [273, 108] width 58 height 108
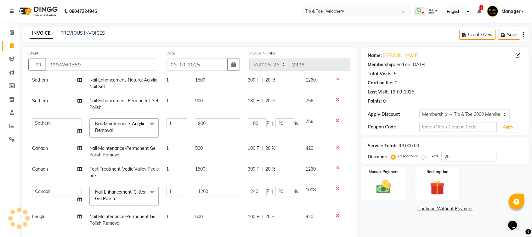
scroll to position [109, 0]
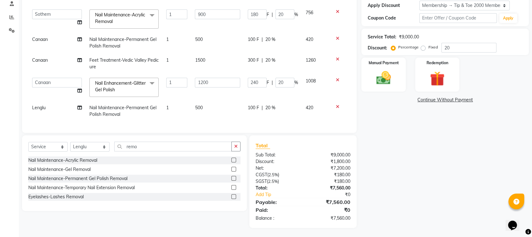
click at [336, 104] on icon at bounding box center [337, 106] width 3 height 4
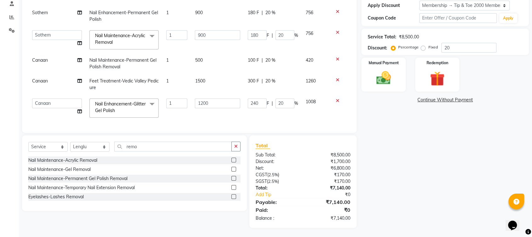
scroll to position [56, 0]
click at [386, 76] on img at bounding box center [383, 78] width 25 height 18
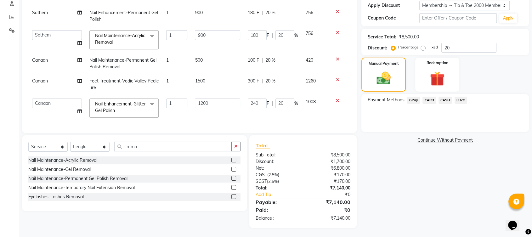
click at [428, 101] on span "CARD" at bounding box center [429, 100] width 14 height 7
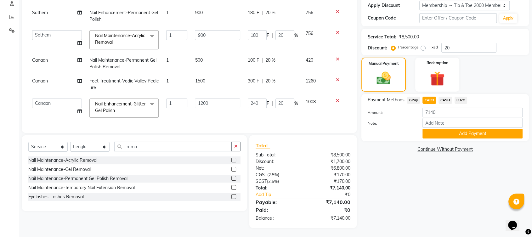
click at [440, 132] on button "Add Payment" at bounding box center [472, 134] width 100 height 10
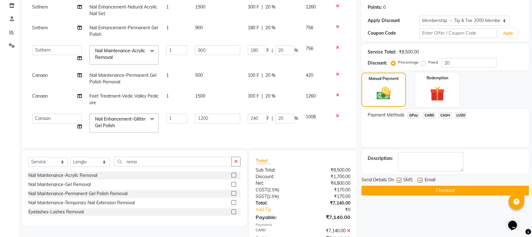
scroll to position [122, 0]
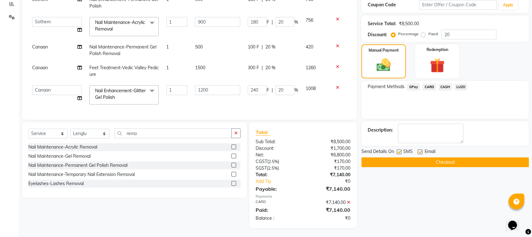
click at [421, 152] on label at bounding box center [419, 151] width 5 height 5
click at [421, 152] on input "checkbox" at bounding box center [419, 152] width 4 height 4
checkbox input "false"
drag, startPoint x: 431, startPoint y: 160, endPoint x: 216, endPoint y: 199, distance: 218.3
click at [431, 160] on button "Checkout" at bounding box center [444, 162] width 167 height 10
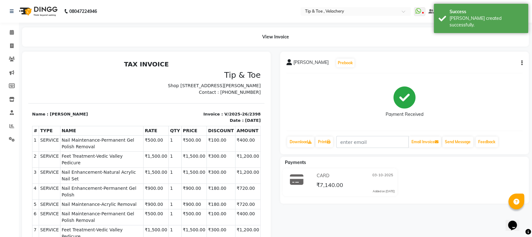
click at [77, 148] on span "Nail Maintenance-Permanent Gel Polish Removal" at bounding box center [102, 143] width 80 height 13
copy tr "Nail Maintenance-Permanent Gel Polish Removal"
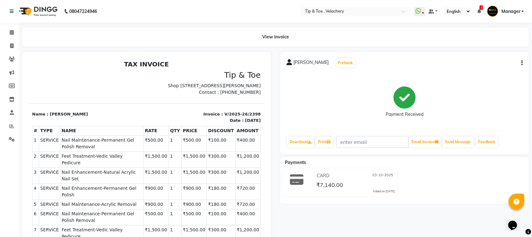
click at [109, 160] on span "Feet Treatment-Vedic Valley Pedicure" at bounding box center [102, 159] width 80 height 13
copy tr "Feet Treatment-Vedic Valley Pedicure"
click at [121, 172] on span "Nail Enhancement-Natural Acrylic Nail Set" at bounding box center [102, 175] width 80 height 13
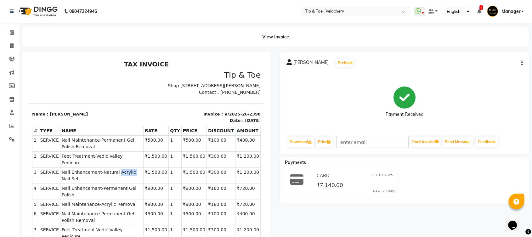
click at [121, 172] on span "Nail Enhancement-Natural Acrylic Nail Set" at bounding box center [102, 175] width 80 height 13
copy tr "Nail Enhancement-Natural Acrylic Nail Set"
click at [106, 185] on span "Nail Enhancement-Permanent Gel Polish" at bounding box center [102, 191] width 80 height 13
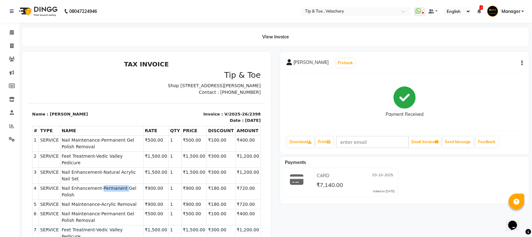
click at [106, 185] on span "Nail Enhancement-Permanent Gel Polish" at bounding box center [102, 191] width 80 height 13
copy tr "Nail Enhancement-Permanent Gel Polish"
click at [98, 201] on span "Nail Maintenance-Acrylic Removal" at bounding box center [102, 204] width 80 height 7
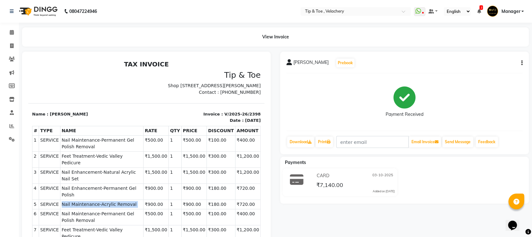
click at [98, 201] on span "Nail Maintenance-Acrylic Removal" at bounding box center [102, 204] width 80 height 7
copy tr "Nail Maintenance-Acrylic Removal"
click at [105, 210] on span "Nail Maintenance-Permanent Gel Polish Removal" at bounding box center [102, 216] width 80 height 13
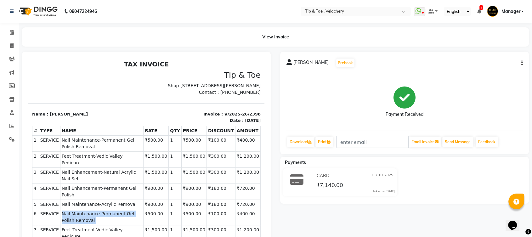
click at [105, 210] on span "Nail Maintenance-Permanent Gel Polish Removal" at bounding box center [102, 216] width 80 height 13
click at [103, 210] on span "Nail Maintenance-Permanent Gel Polish Removal" at bounding box center [102, 216] width 80 height 13
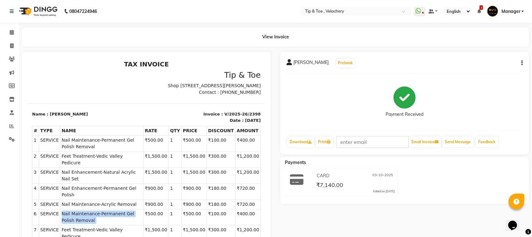
copy tr "Nail Maintenance-Permanent Gel Polish Removal"
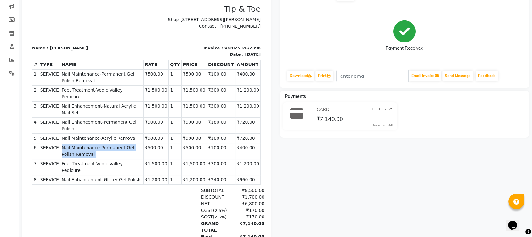
scroll to position [79, 0]
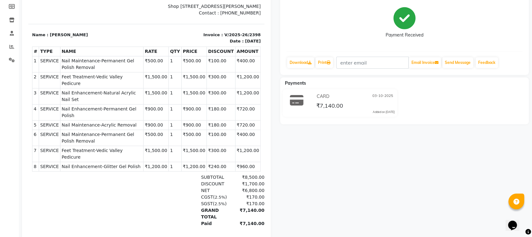
click at [100, 147] on span "Feet Treatment-Vedic Valley Pedicure" at bounding box center [102, 153] width 80 height 13
click at [119, 163] on span "Nail Enhancement-Glitter Gel Polish" at bounding box center [102, 166] width 80 height 7
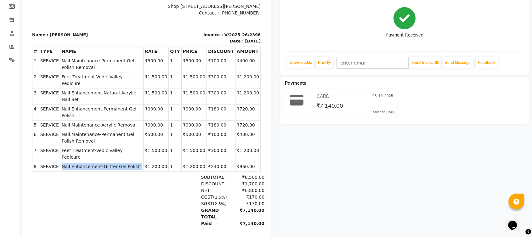
copy tr "Nail Enhancement-Glitter Gel Polish"
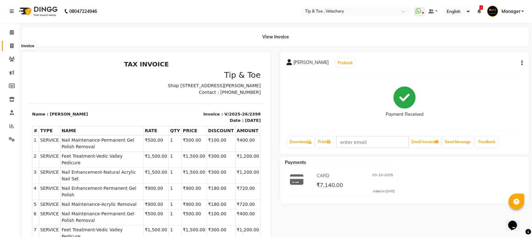
click at [13, 48] on icon at bounding box center [11, 45] width 3 height 5
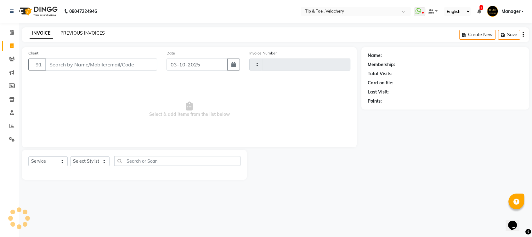
click at [92, 33] on link "PREVIOUS INVOICES" at bounding box center [82, 33] width 44 height 6
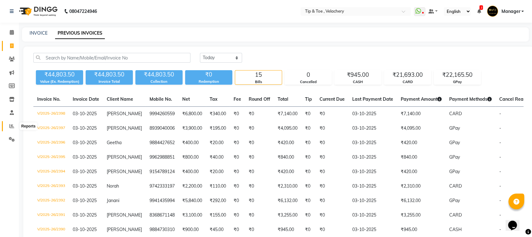
drag, startPoint x: 11, startPoint y: 129, endPoint x: 14, endPoint y: 125, distance: 4.7
click at [11, 129] on span at bounding box center [11, 126] width 11 height 7
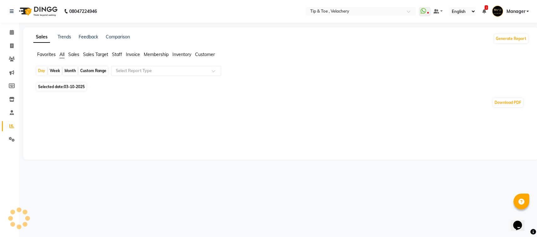
click at [120, 55] on span "Staff" at bounding box center [117, 55] width 10 height 6
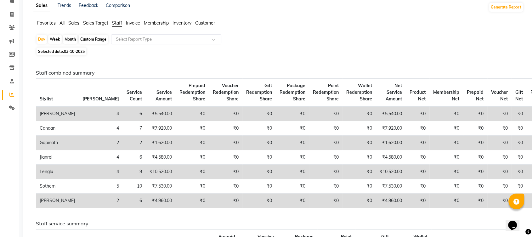
scroll to position [51, 0]
